Goal: Consume media (video, audio): Browse casually

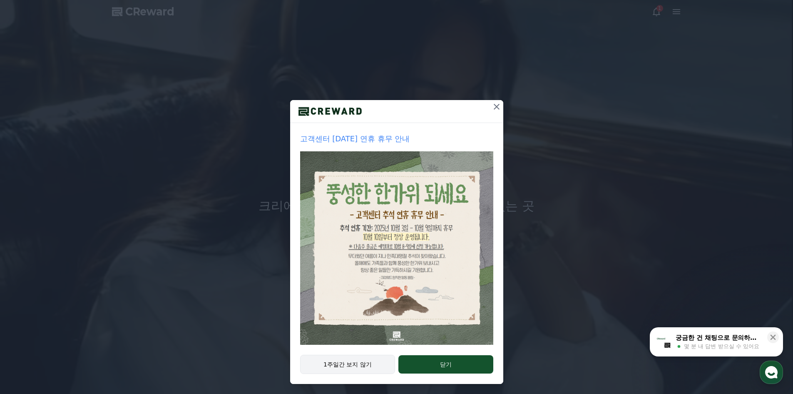
click at [370, 361] on button "1주일간 보지 않기" at bounding box center [347, 363] width 95 height 19
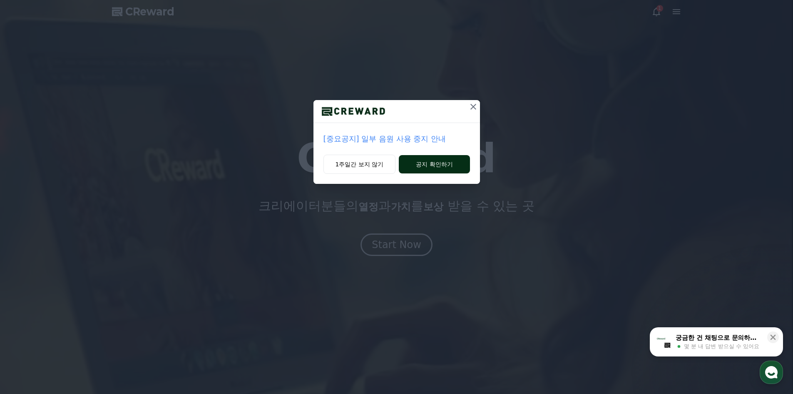
click at [439, 165] on button "공지 확인하기" at bounding box center [434, 164] width 71 height 18
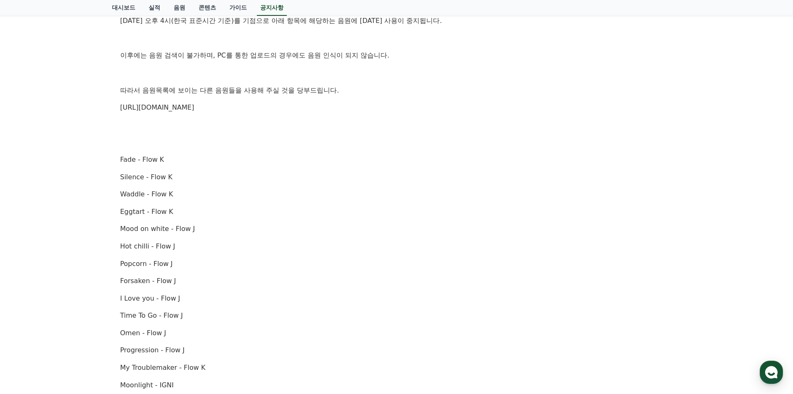
scroll to position [42, 0]
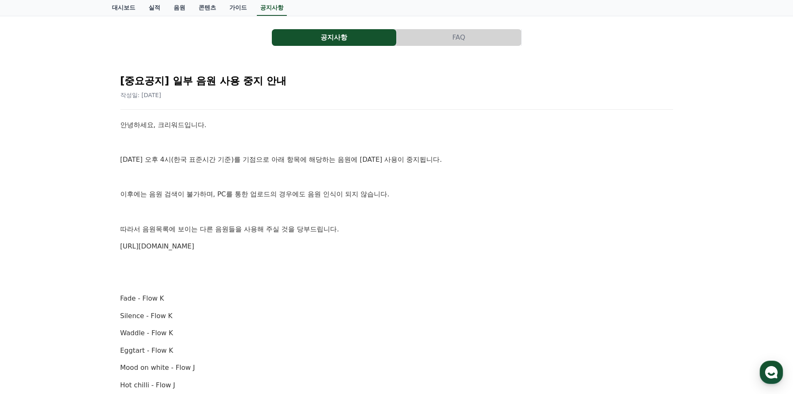
click at [179, 247] on link "[URL][DOMAIN_NAME]" at bounding box center [157, 246] width 74 height 8
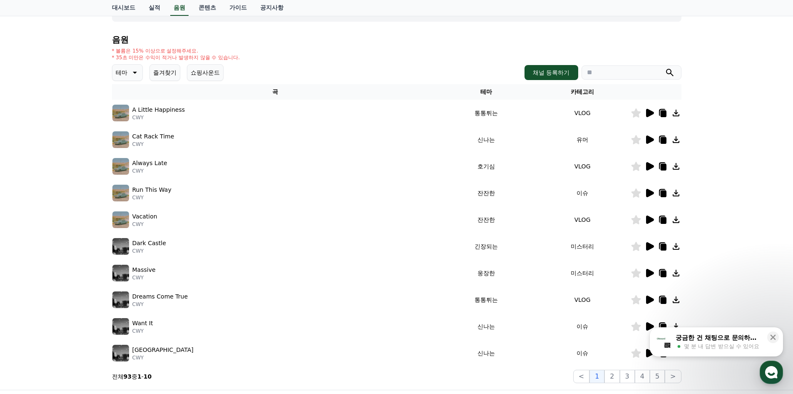
scroll to position [45, 0]
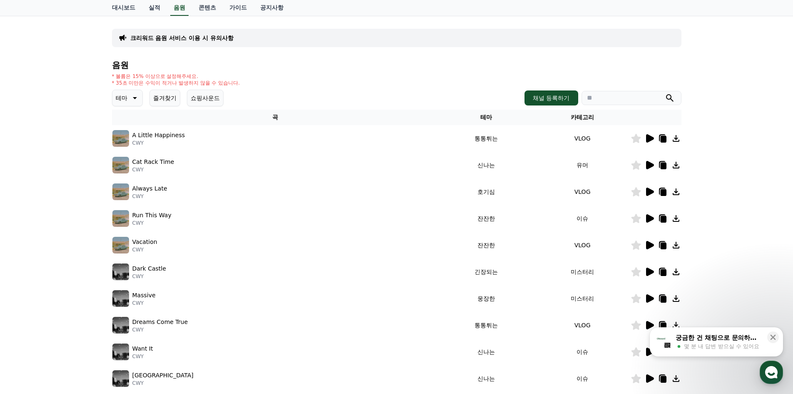
click at [649, 167] on icon at bounding box center [650, 165] width 8 height 8
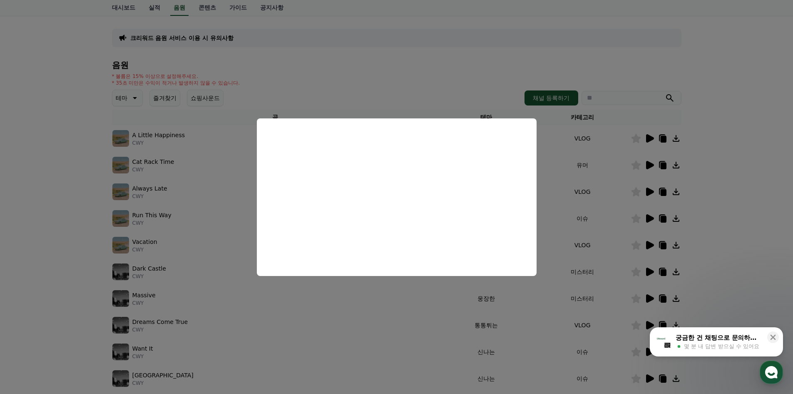
click at [734, 200] on button "close modal" at bounding box center [396, 197] width 793 height 394
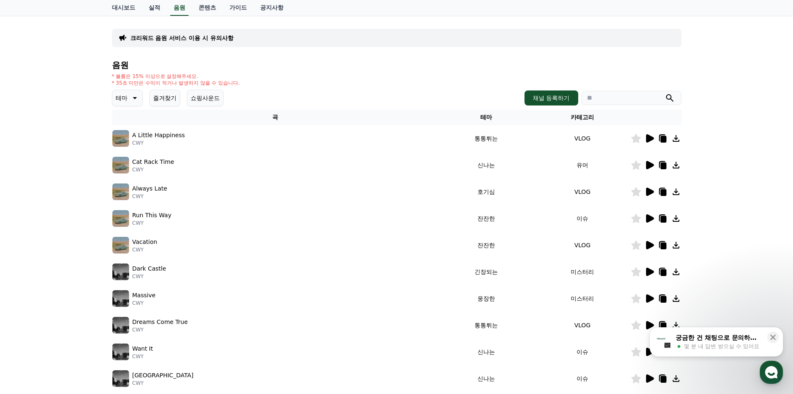
click at [653, 140] on icon at bounding box center [650, 138] width 10 height 10
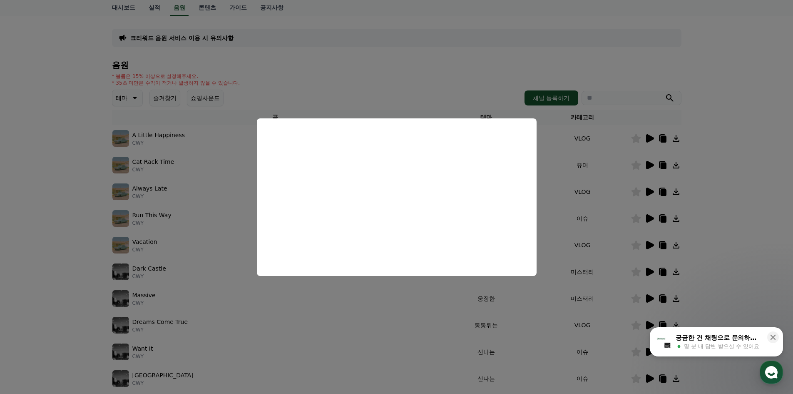
click at [708, 231] on button "close modal" at bounding box center [396, 197] width 793 height 394
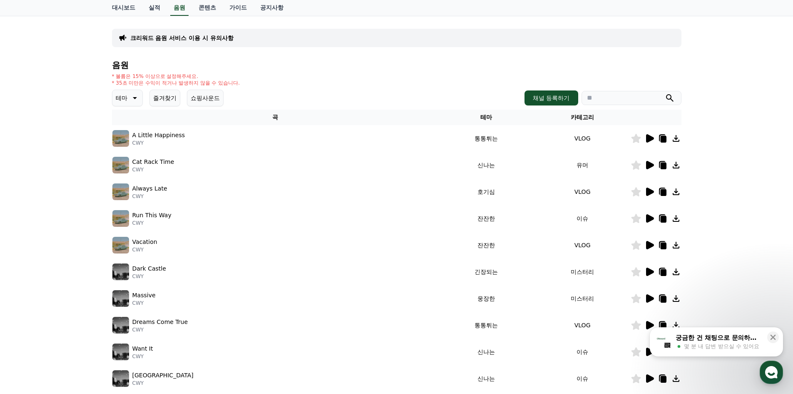
click at [649, 217] on icon at bounding box center [650, 218] width 8 height 8
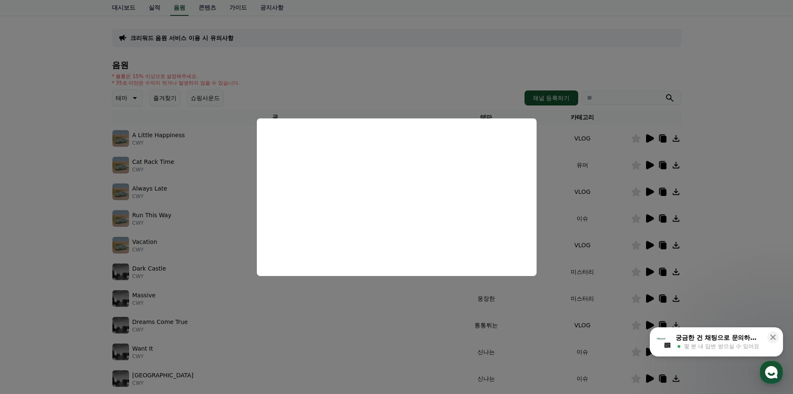
click at [709, 215] on button "close modal" at bounding box center [396, 197] width 793 height 394
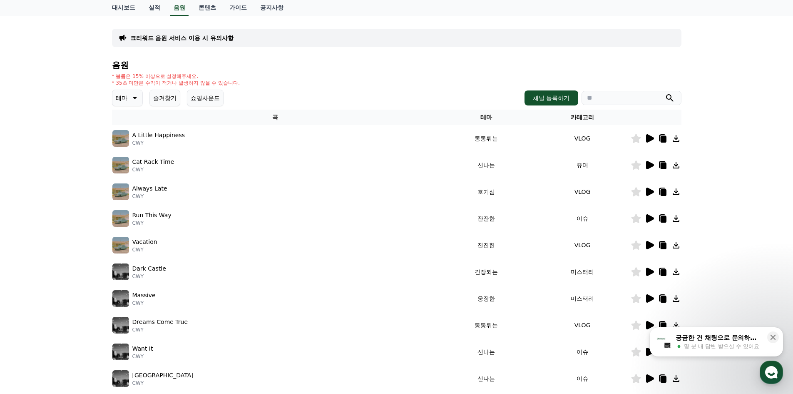
scroll to position [87, 0]
